Goal: Check status

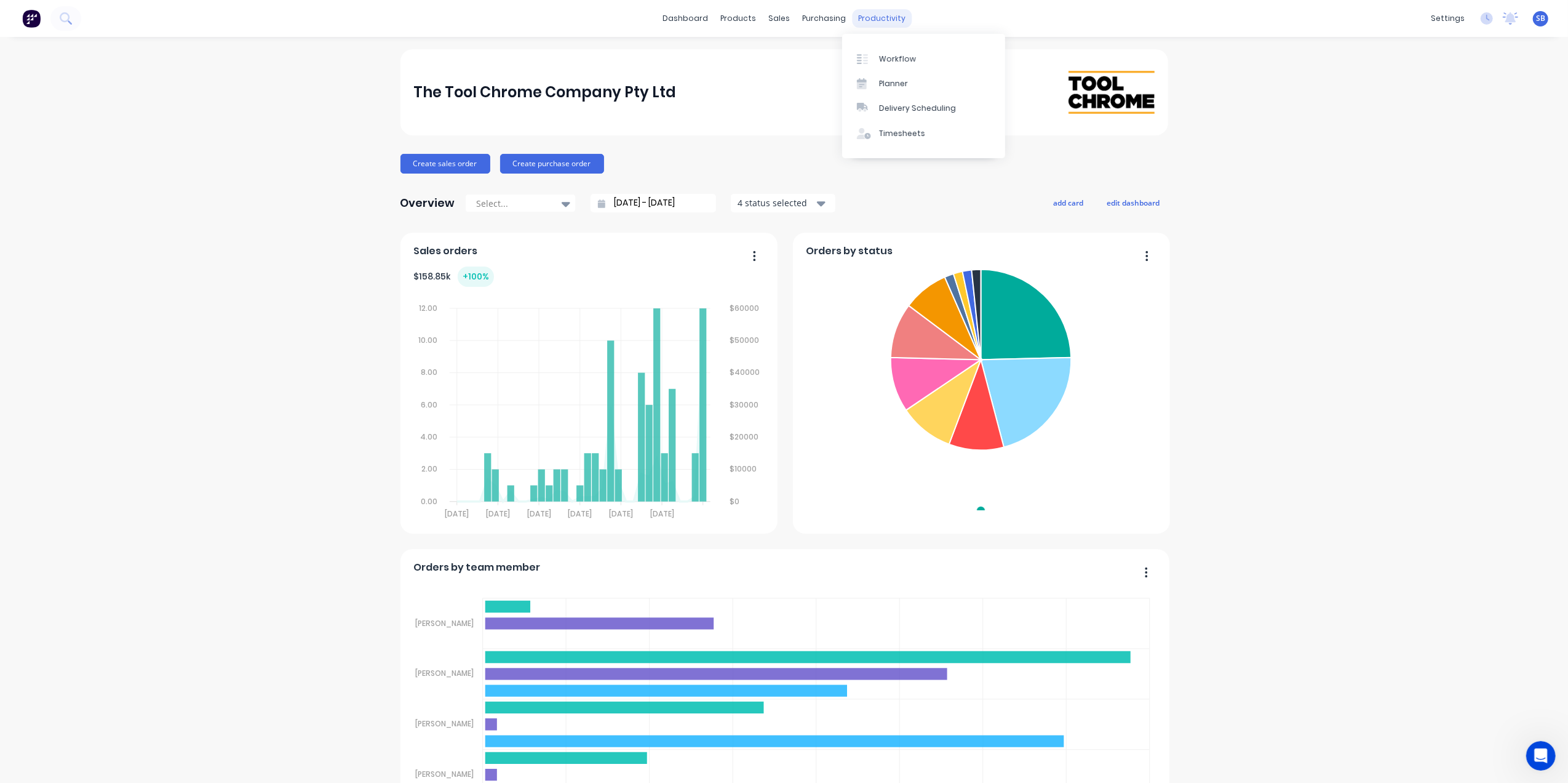
click at [875, 17] on div "productivity" at bounding box center [881, 18] width 59 height 18
click at [908, 54] on div "Workflow" at bounding box center [897, 59] width 37 height 11
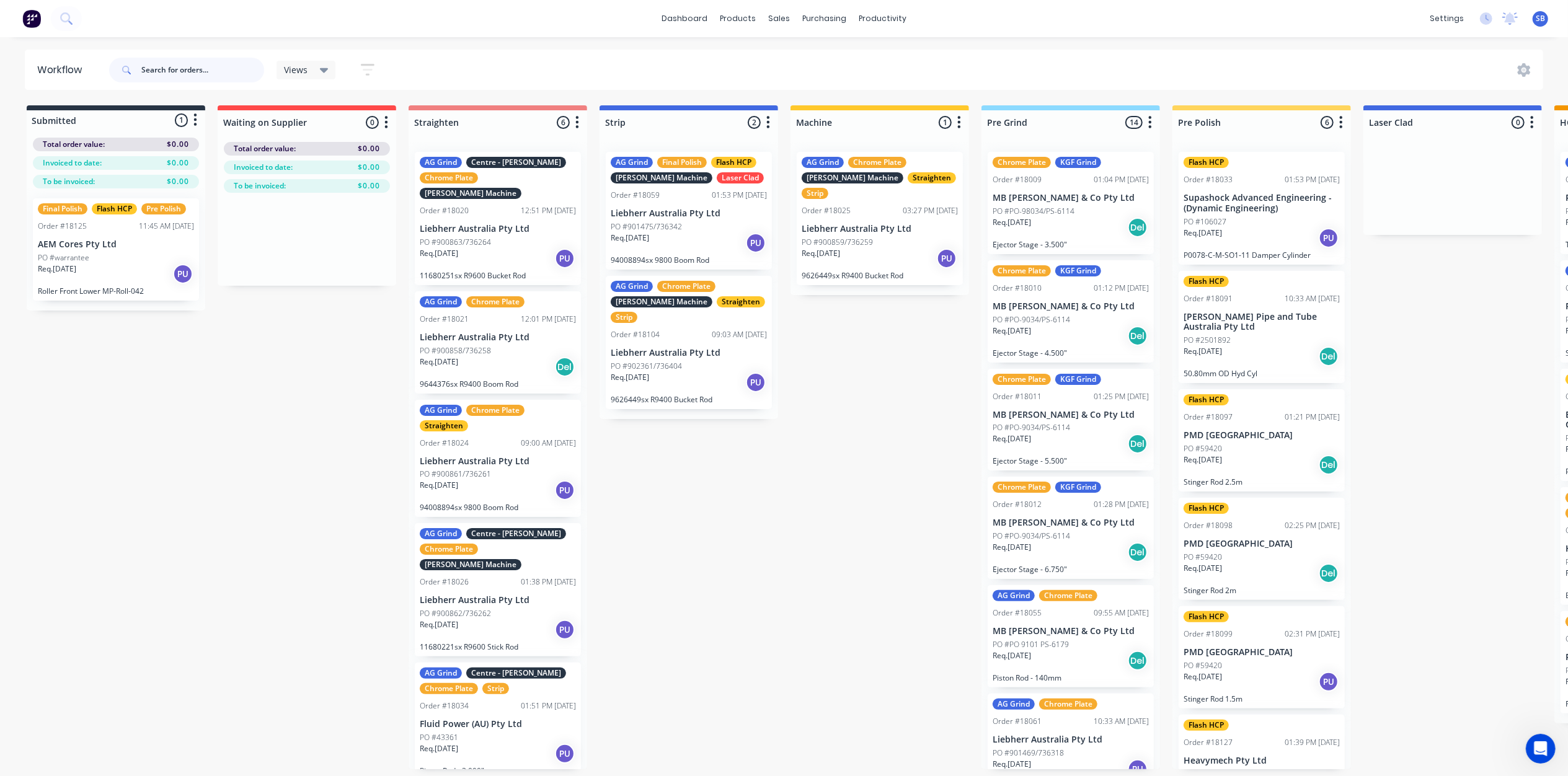
click at [152, 73] on input "text" at bounding box center [203, 70] width 123 height 25
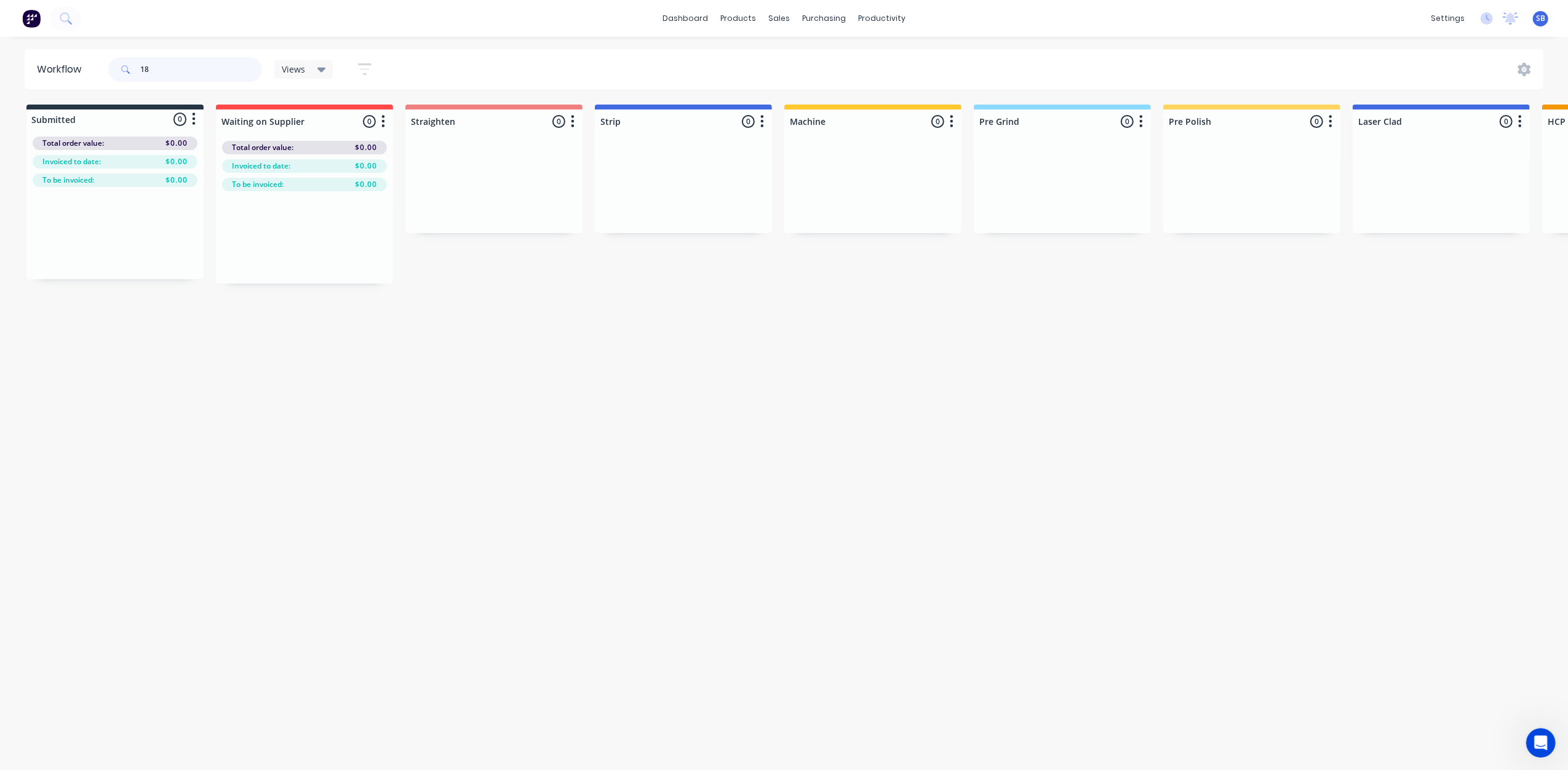
type input "1"
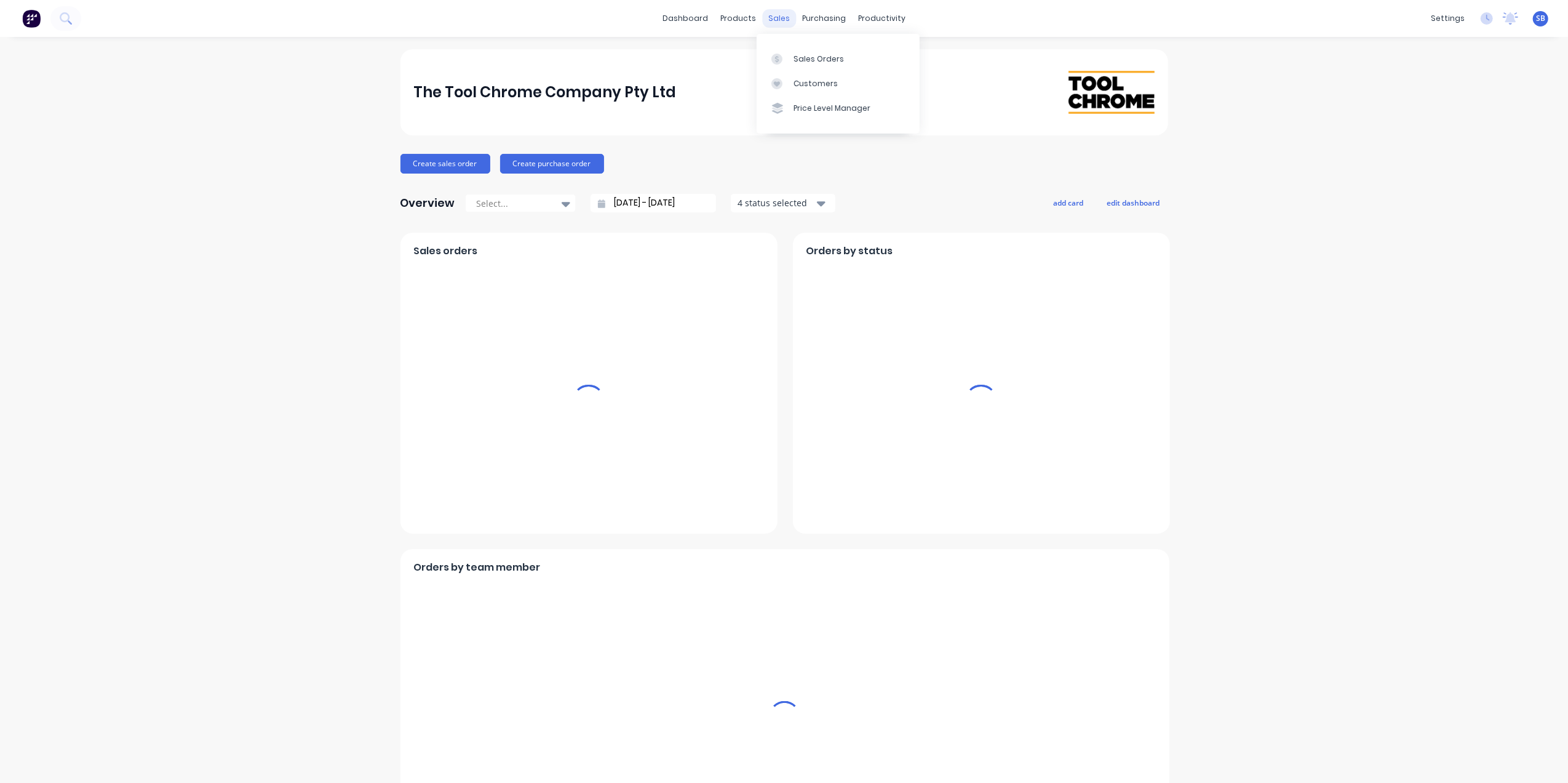
click at [778, 17] on div "sales" at bounding box center [779, 18] width 34 height 18
click at [808, 57] on div "Sales Orders" at bounding box center [818, 59] width 50 height 11
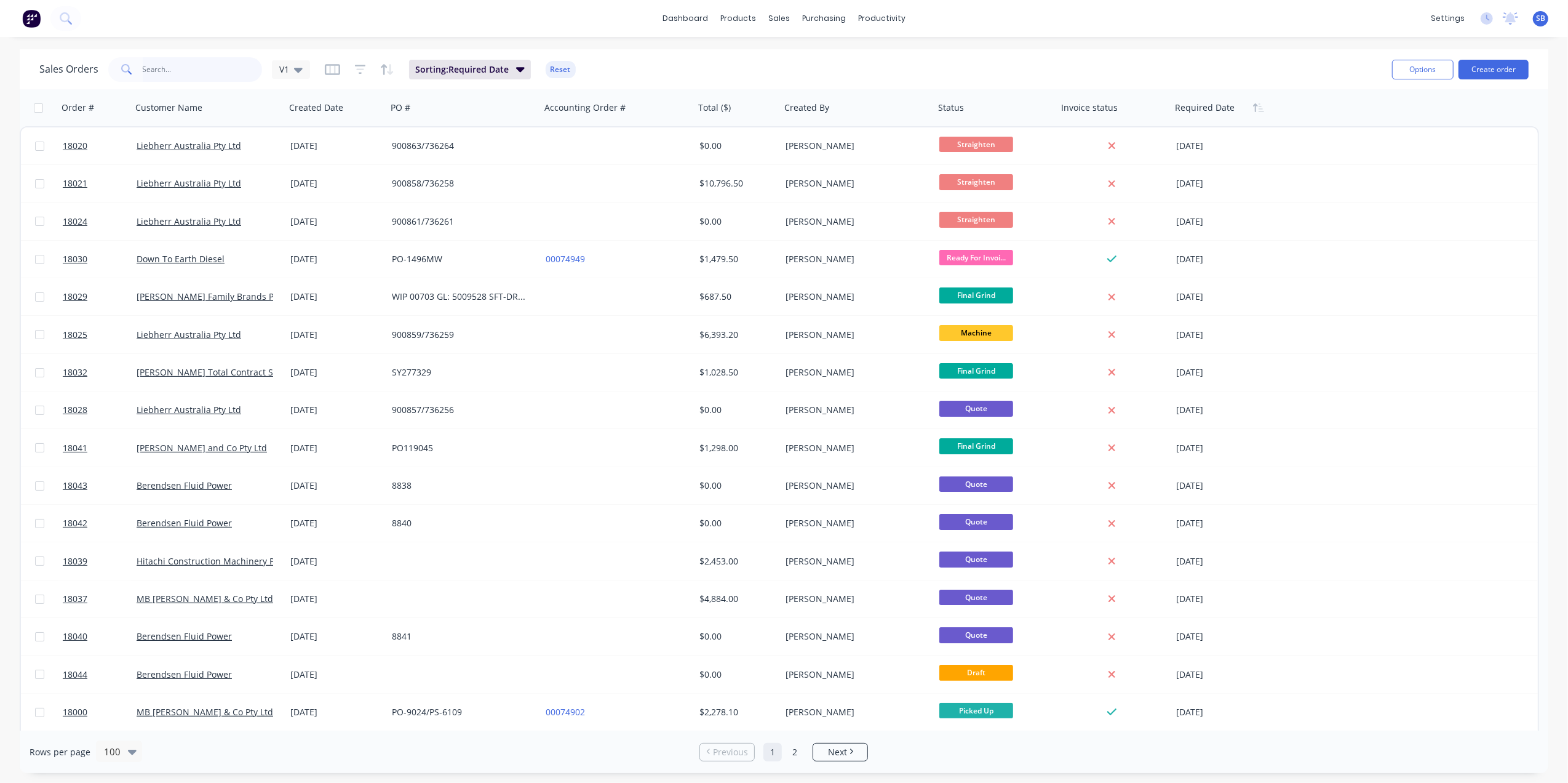
click at [156, 69] on input "text" at bounding box center [203, 69] width 120 height 24
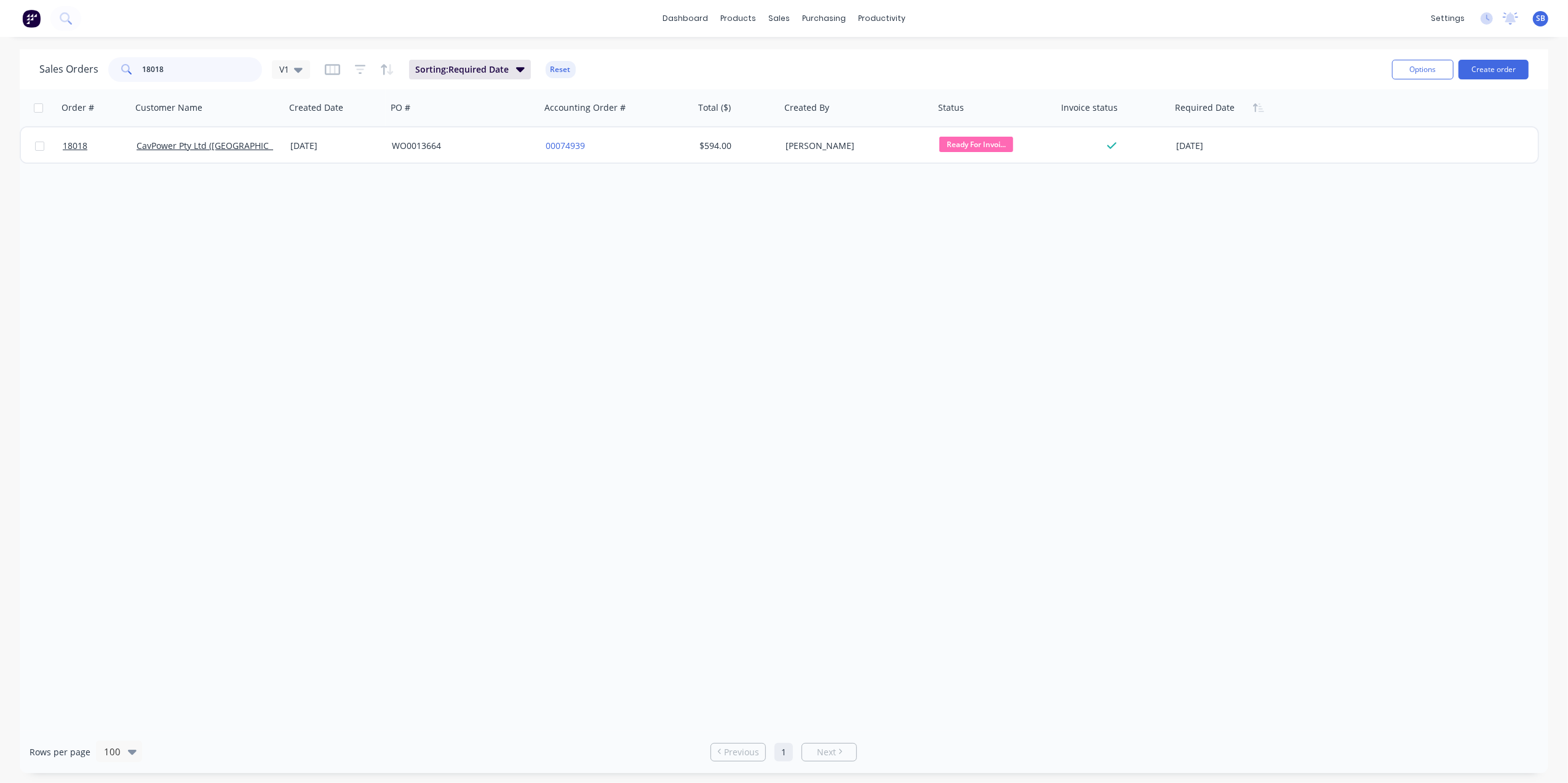
click at [173, 69] on input "18018" at bounding box center [203, 69] width 120 height 24
type input "18004"
